Goal: Register for event/course

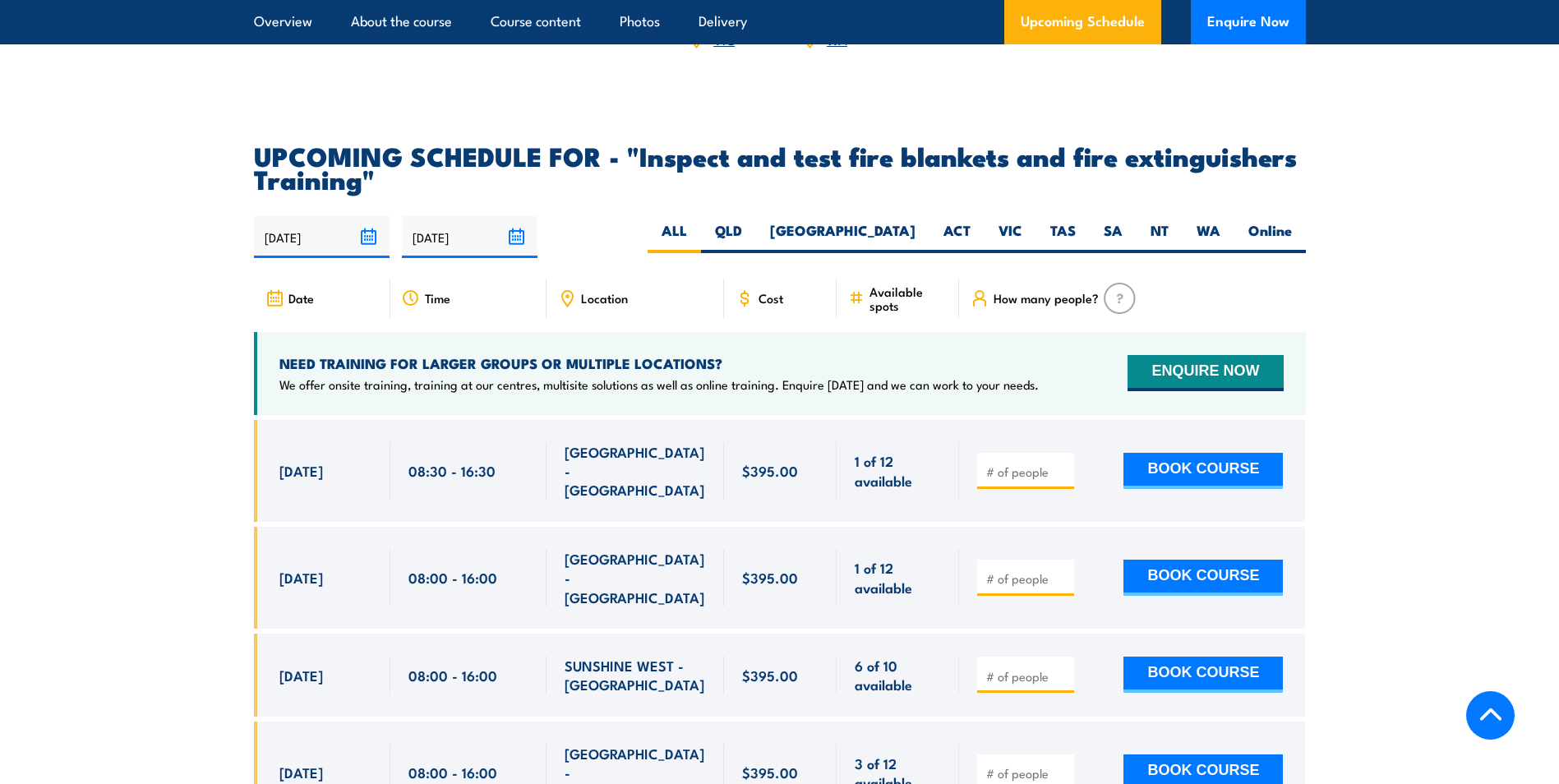
scroll to position [2875, 0]
click at [919, 252] on label "[GEOGRAPHIC_DATA]" at bounding box center [842, 236] width 173 height 32
click at [919, 230] on input "[GEOGRAPHIC_DATA]" at bounding box center [920, 225] width 10 height 10
radio input "true"
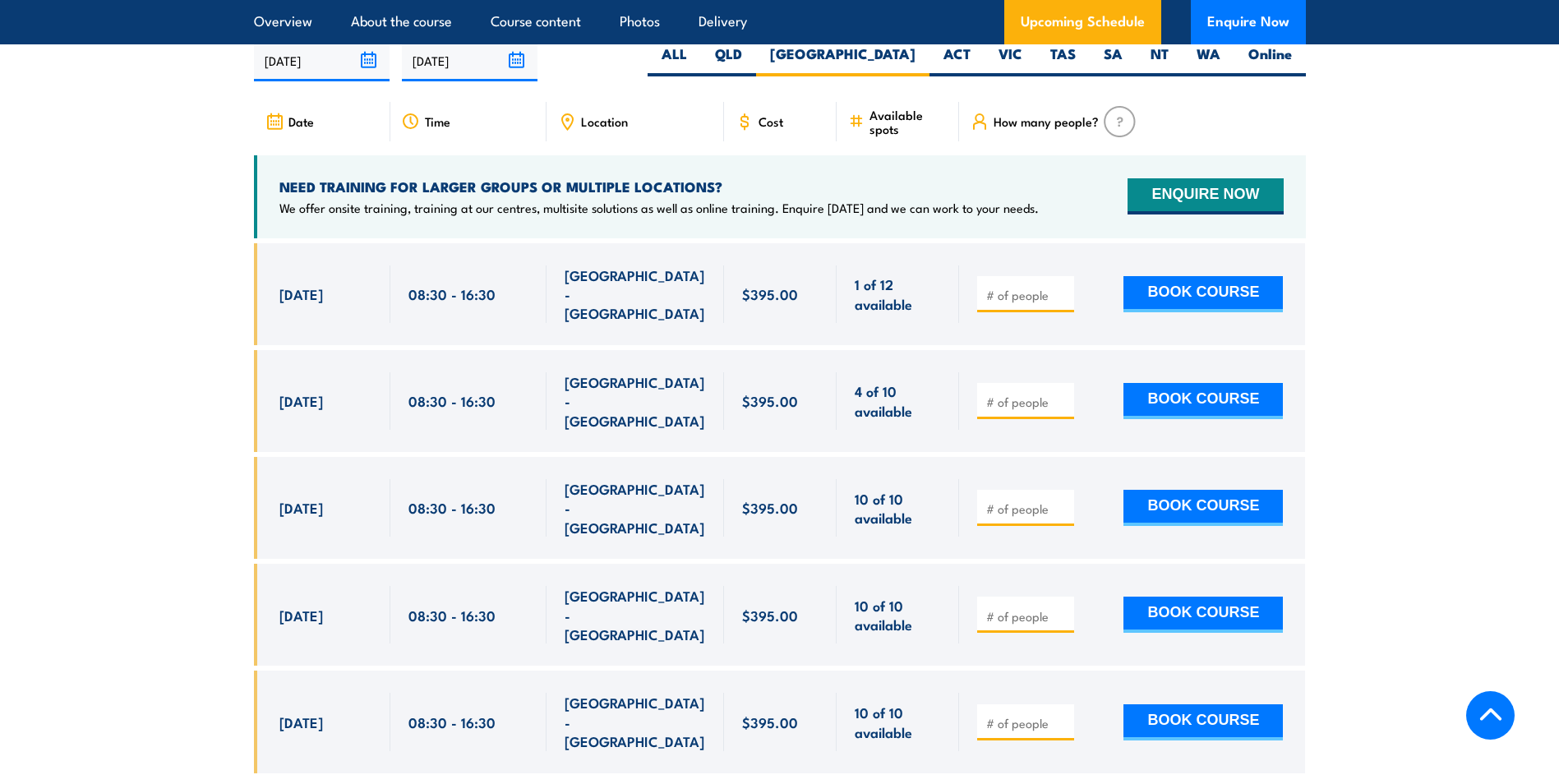
click at [1414, 586] on section "UPCOMING SCHEDULE FOR - "Inspect and test fire blankets and fire extinguishers …" at bounding box center [780, 382] width 1559 height 831
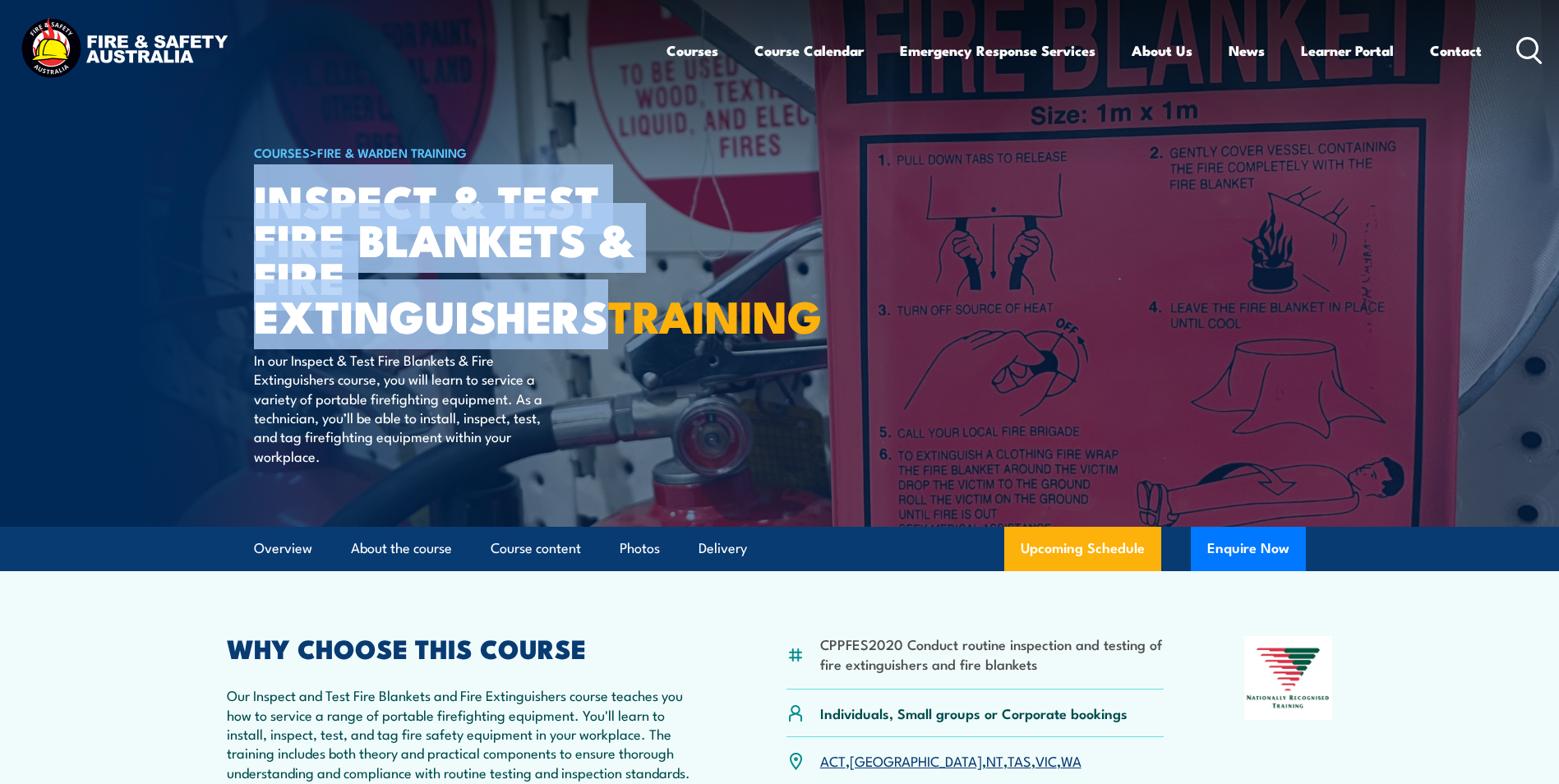
drag, startPoint x: 253, startPoint y: 188, endPoint x: 617, endPoint y: 317, distance: 386.2
click at [617, 317] on h1 "Inspect & Test Fire Blankets & Fire Extinguishers TRAINING" at bounding box center [456, 258] width 406 height 154
copy h1 "Inspect & Test Fire Blankets & Fire Extinguishers"
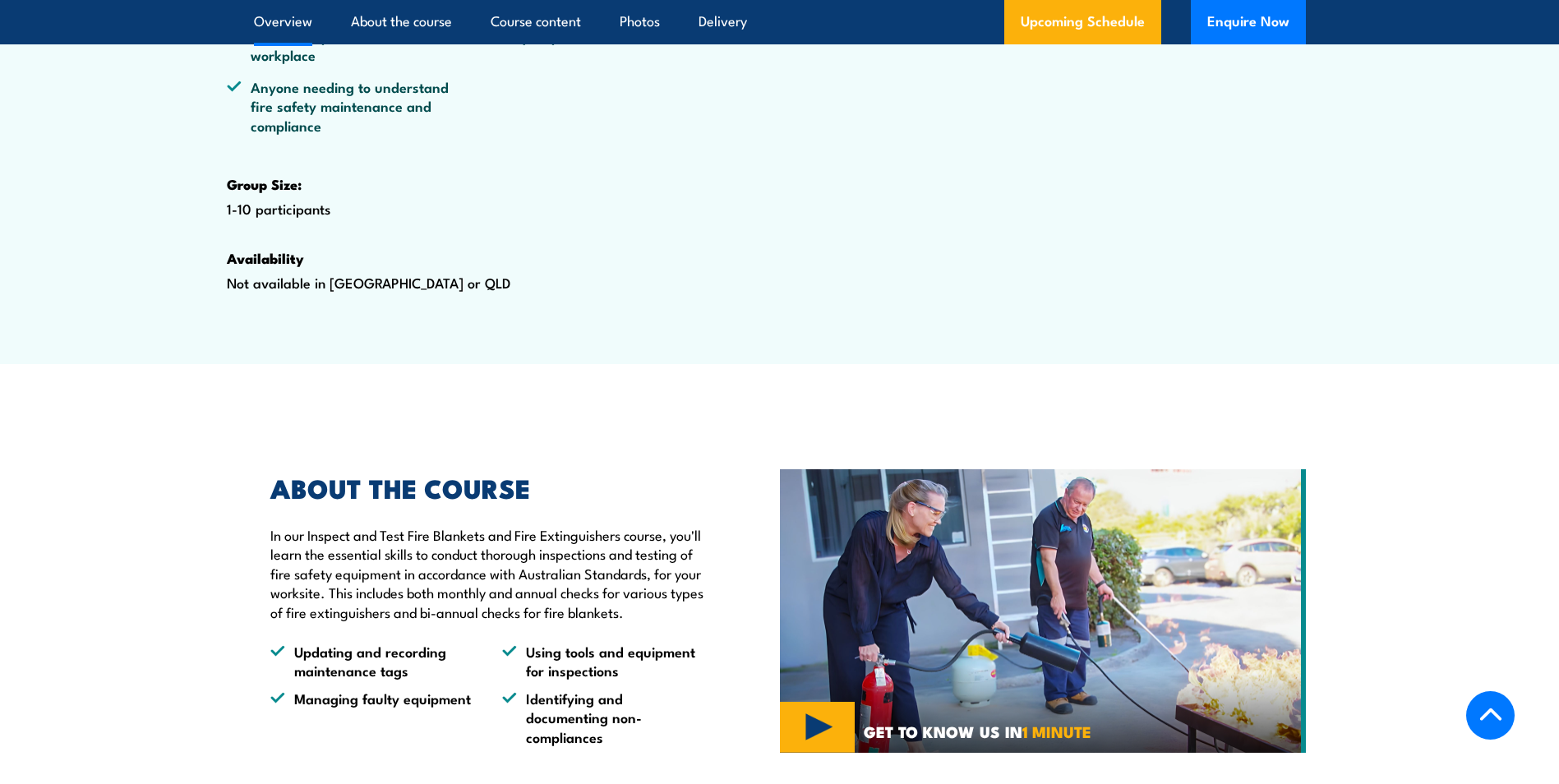
scroll to position [329, 0]
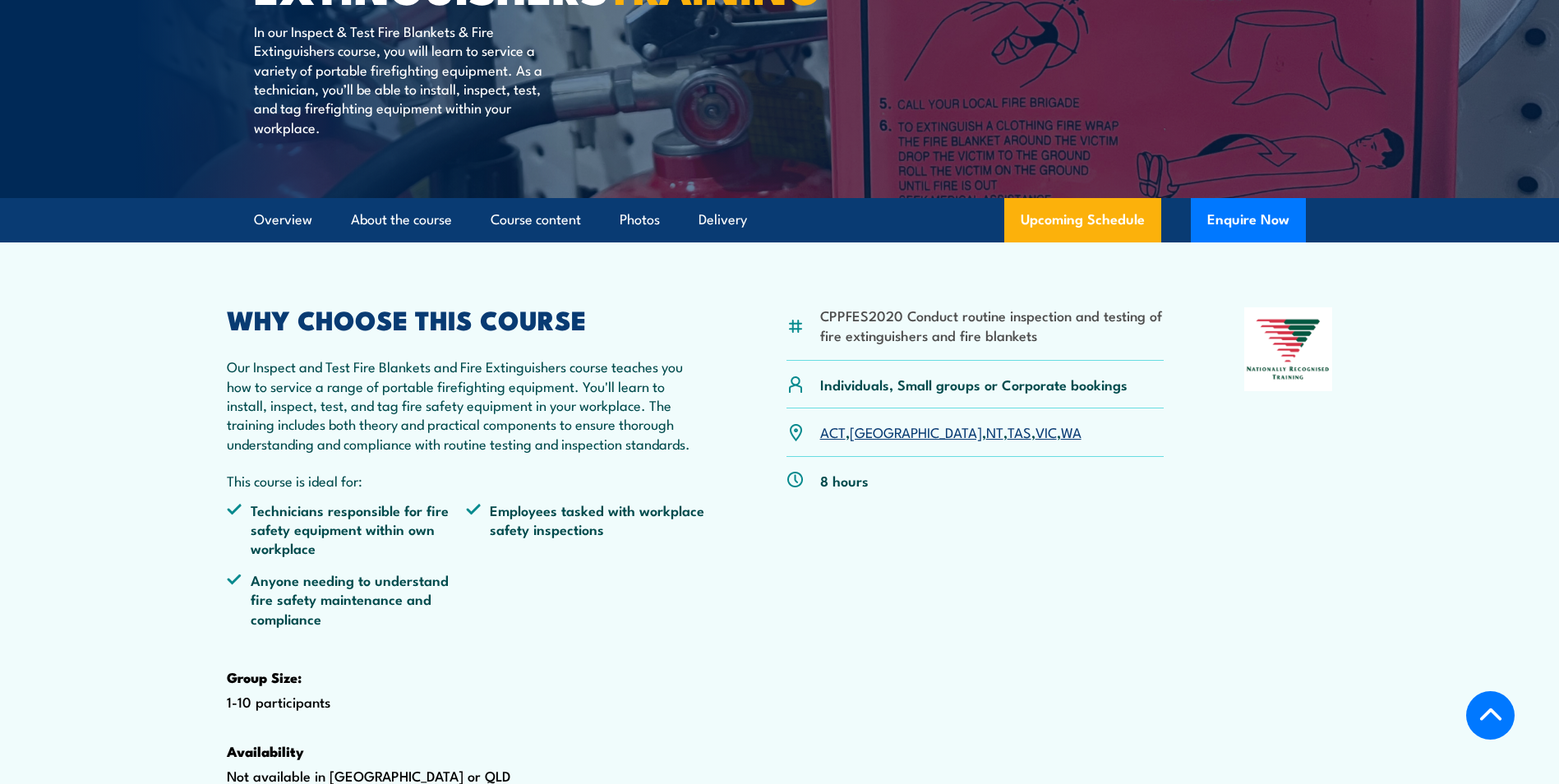
click at [1061, 344] on li "CPPFES2020 Conduct routine inspection and testing of fire extinguishers and fir…" at bounding box center [991, 324] width 344 height 38
drag, startPoint x: 824, startPoint y: 352, endPoint x: 1080, endPoint y: 365, distance: 256.3
click at [1080, 344] on li "CPPFES2020 Conduct routine inspection and testing of fire extinguishers and fir…" at bounding box center [991, 324] width 344 height 38
copy li "CPPFES2020 Conduct routine inspection and testing of fire extinguishers and fir…"
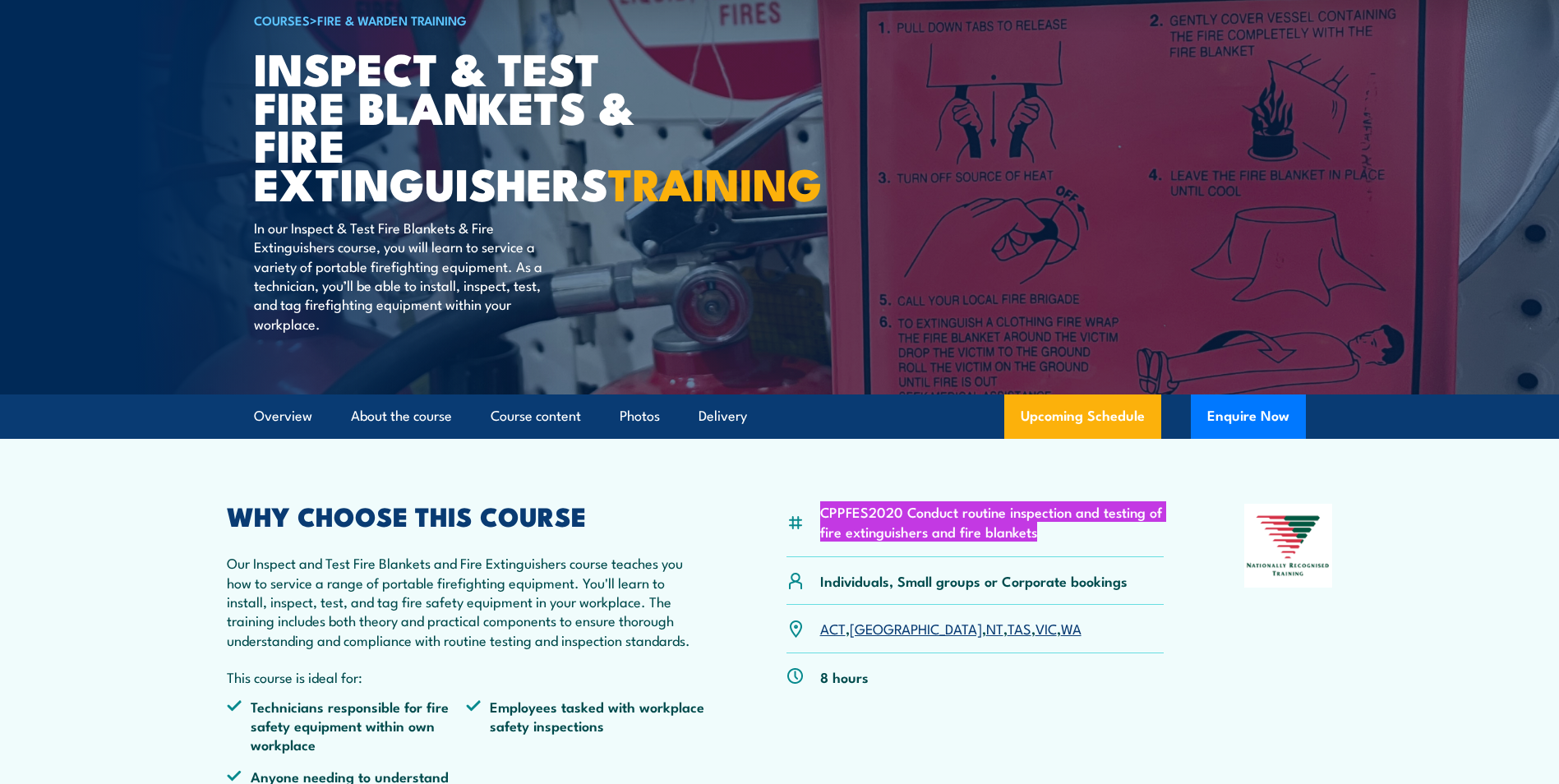
scroll to position [0, 0]
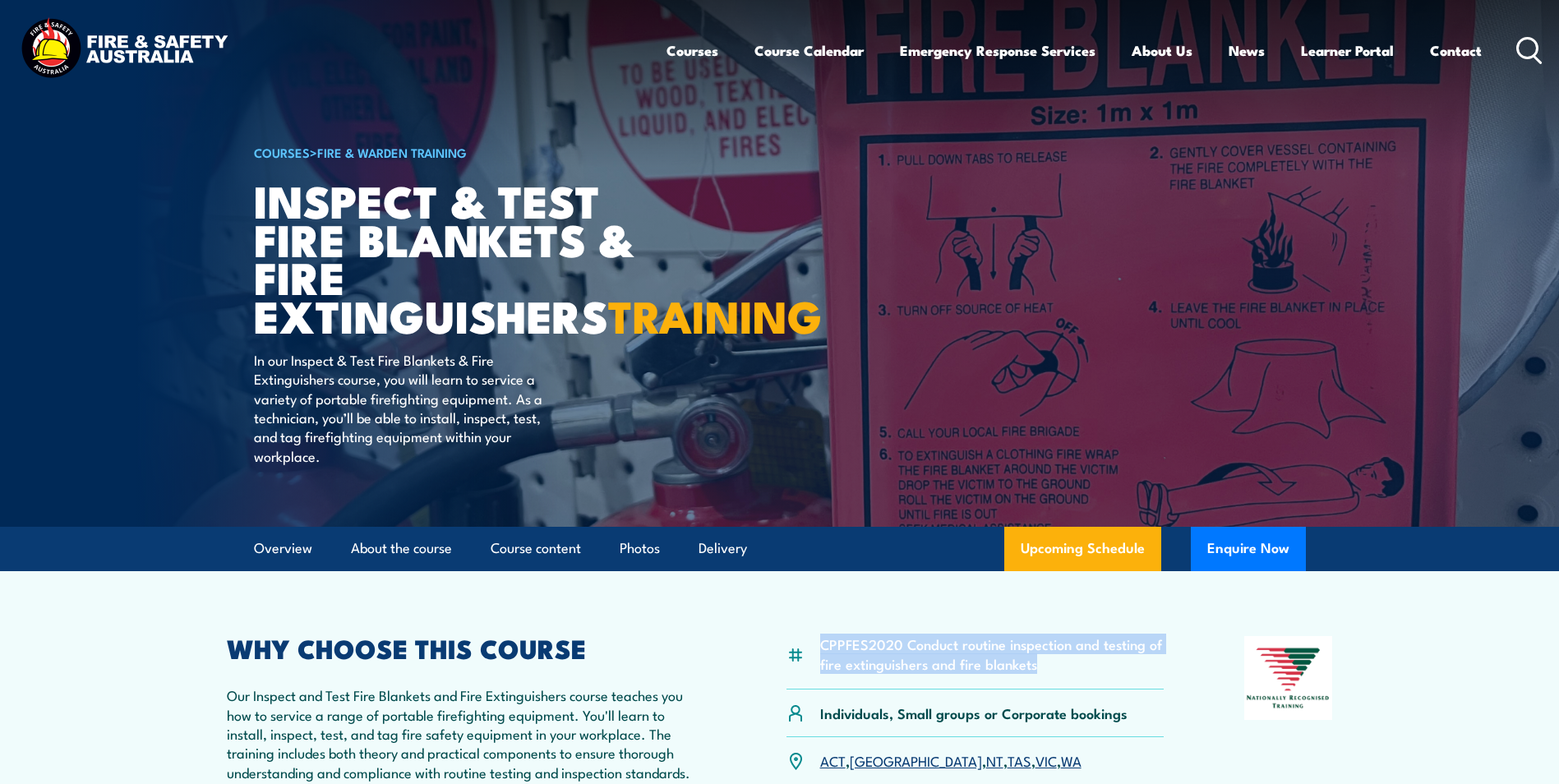
click at [1072, 689] on div "CPPFES2020 Conduct routine inspection and testing of fire extinguishers and fir…" at bounding box center [974, 662] width 378 height 53
drag, startPoint x: 1053, startPoint y: 705, endPoint x: 823, endPoint y: 686, distance: 230.8
click at [823, 673] on li "CPPFES2020 Conduct routine inspection and testing of fire extinguishers and fir…" at bounding box center [991, 653] width 344 height 38
copy li "CPPFES2020 Conduct routine inspection and testing of fire extinguishers and fir…"
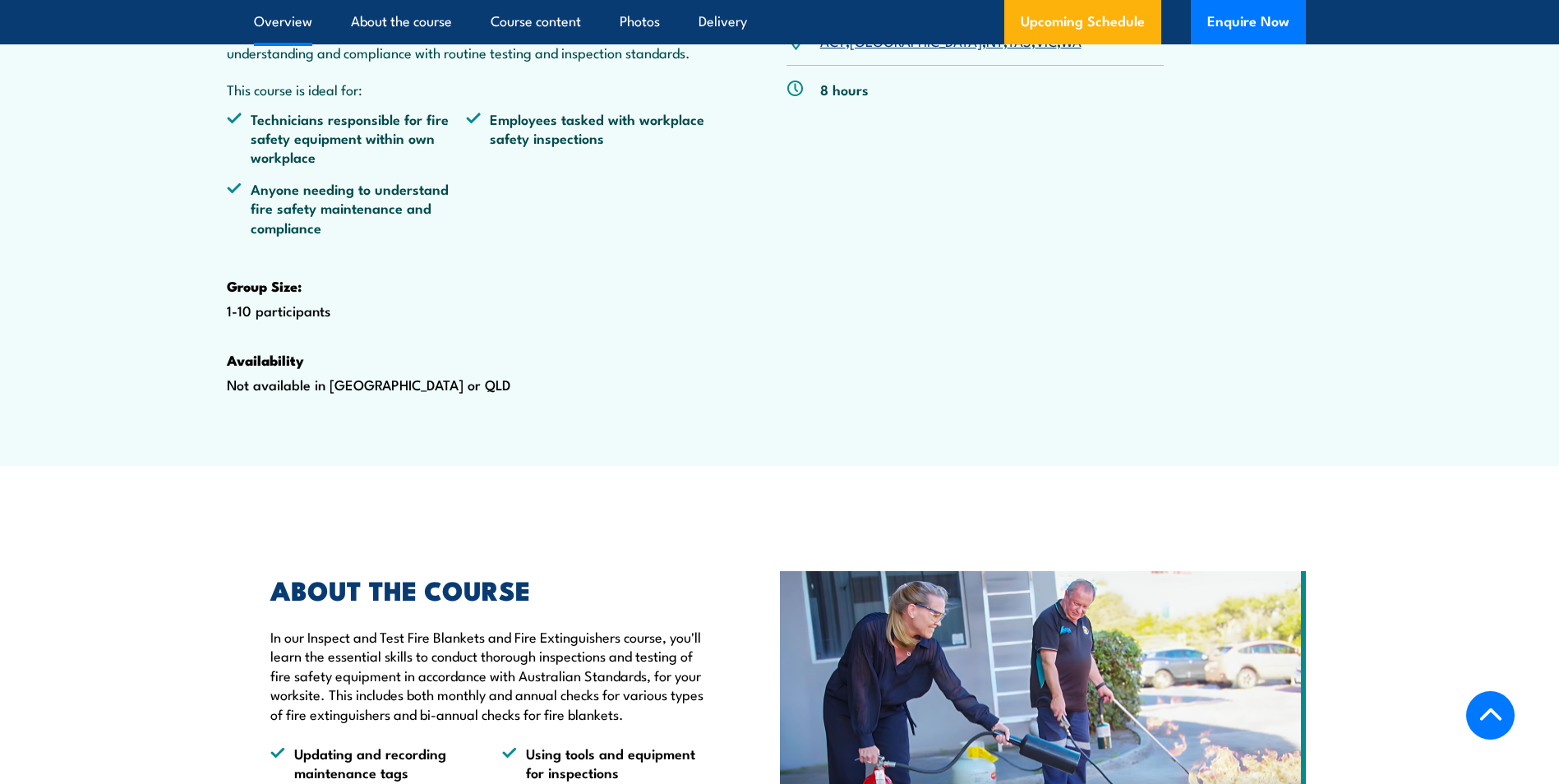
scroll to position [821, 0]
